Goal: Check status

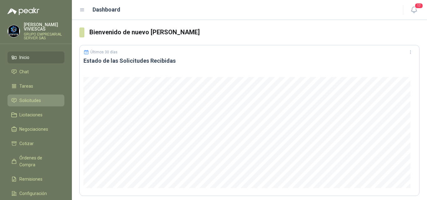
click at [35, 98] on span "Solicitudes" at bounding box center [30, 100] width 22 height 7
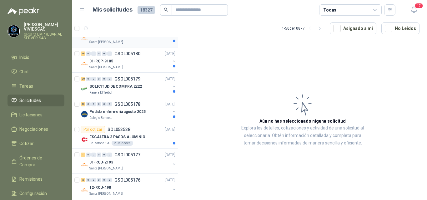
scroll to position [125, 0]
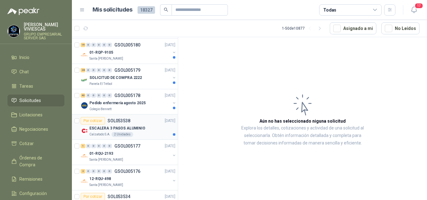
click at [124, 128] on p "ESCALERA 3 PASOS ALUMINIO" at bounding box center [117, 129] width 56 height 6
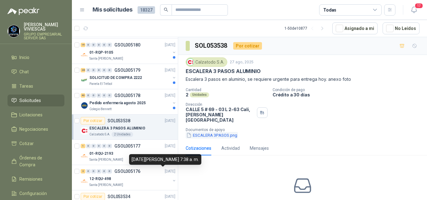
click at [201, 132] on button "ESCALERA 3PASOS.png" at bounding box center [212, 135] width 52 height 7
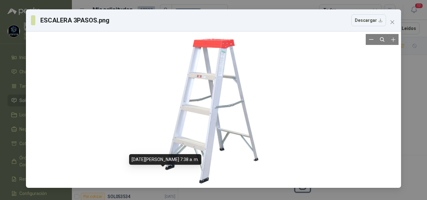
click at [299, 116] on div at bounding box center [213, 110] width 370 height 152
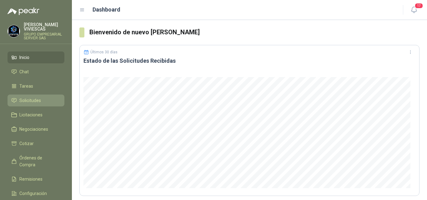
click at [27, 99] on span "Solicitudes" at bounding box center [30, 100] width 22 height 7
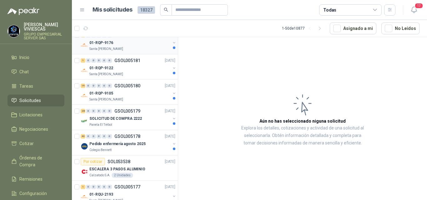
scroll to position [94, 0]
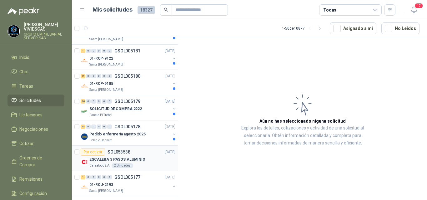
click at [118, 157] on p "ESCALERA 3 PASOS ALUMINIO" at bounding box center [117, 160] width 56 height 6
